Goal: Navigation & Orientation: Go to known website

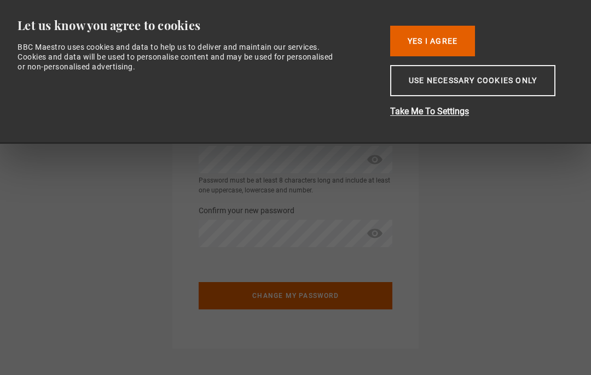
click at [473, 83] on button "Use necessary cookies only" at bounding box center [472, 80] width 165 height 31
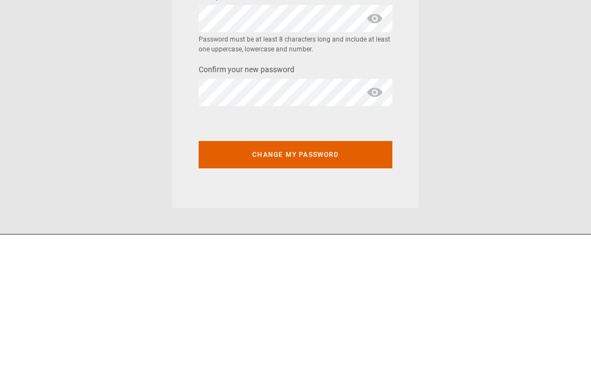
click at [290, 282] on button "Change my password" at bounding box center [296, 295] width 194 height 27
click at [295, 282] on button "Change my password" at bounding box center [296, 295] width 194 height 27
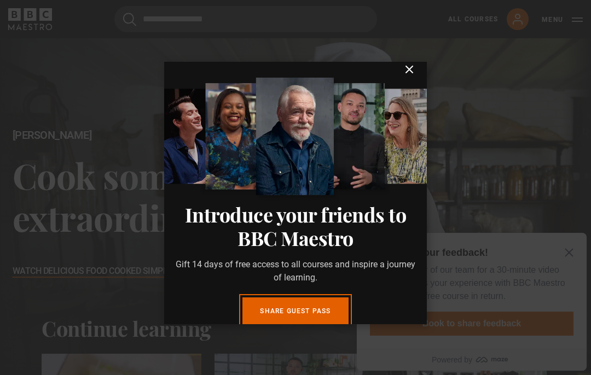
click at [409, 68] on icon "submit" at bounding box center [409, 69] width 13 height 13
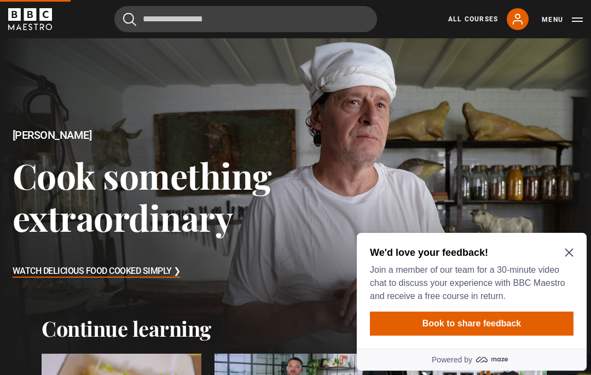
click at [461, 129] on div at bounding box center [295, 204] width 591 height 333
click at [570, 250] on icon "Close Maze Prompt" at bounding box center [568, 252] width 9 height 9
